Goal: Check status: Check status

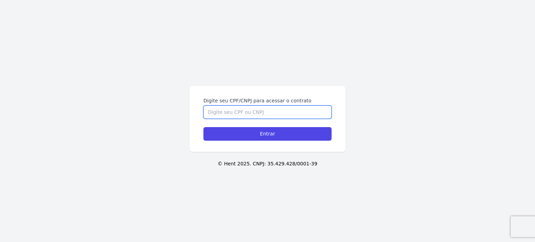
click at [259, 114] on input "Digite seu CPF/CNPJ para acessar o contrato" at bounding box center [267, 111] width 128 height 13
type input "05611977170"
click at [203, 127] on input "Entrar" at bounding box center [267, 134] width 128 height 14
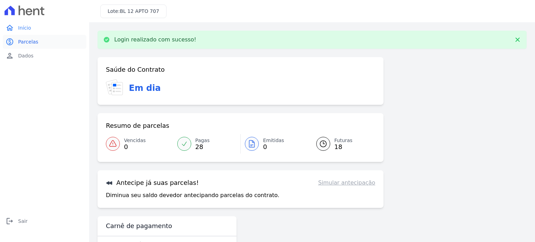
click at [32, 42] on span "Parcelas" at bounding box center [28, 41] width 20 height 7
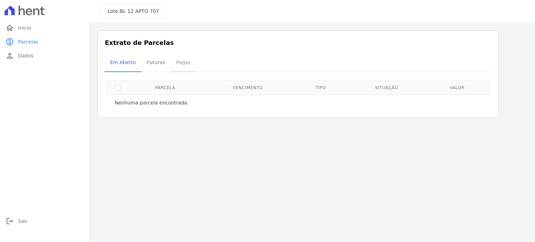
click at [180, 62] on span "Pagas" at bounding box center [183, 62] width 23 height 14
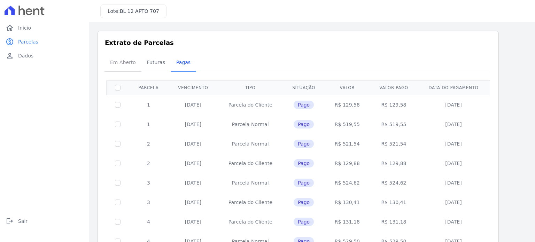
click at [131, 68] on span "Em Aberto" at bounding box center [123, 62] width 34 height 14
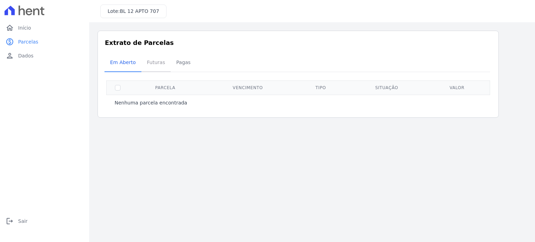
click at [155, 64] on span "Futuras" at bounding box center [156, 62] width 26 height 14
